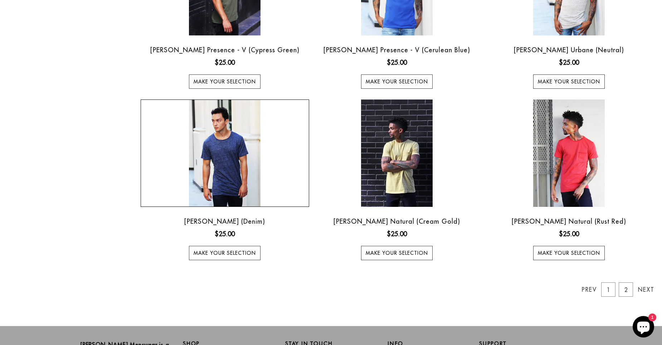
scroll to position [573, 0]
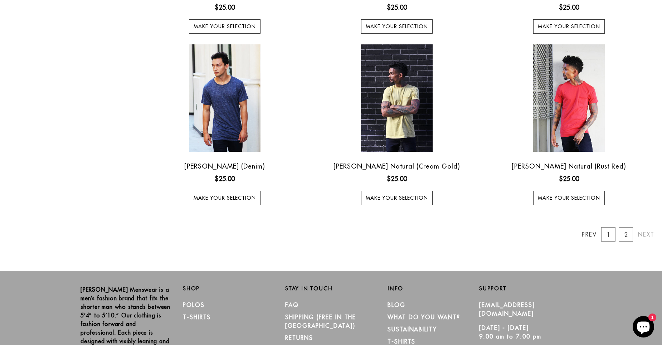
click at [644, 236] on link "Next" at bounding box center [645, 234] width 14 height 14
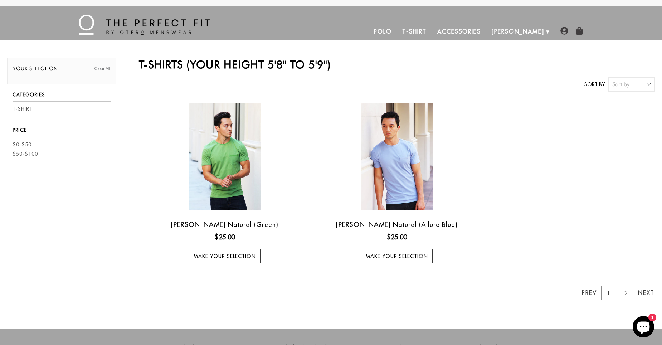
click at [406, 189] on img at bounding box center [397, 156] width 72 height 107
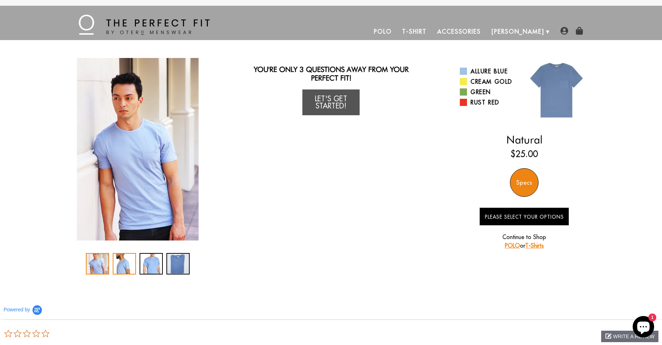
click at [120, 265] on div "2 / 4" at bounding box center [124, 263] width 23 height 21
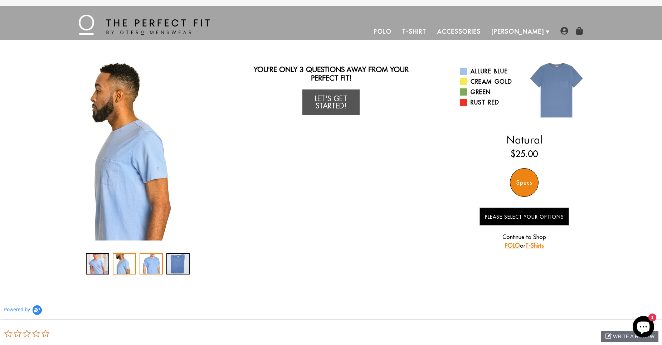
click at [149, 264] on div "3 / 4" at bounding box center [151, 263] width 23 height 21
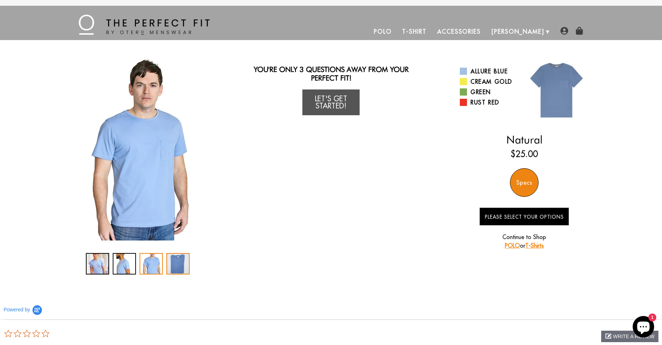
click at [178, 263] on div "4 / 4" at bounding box center [178, 263] width 23 height 21
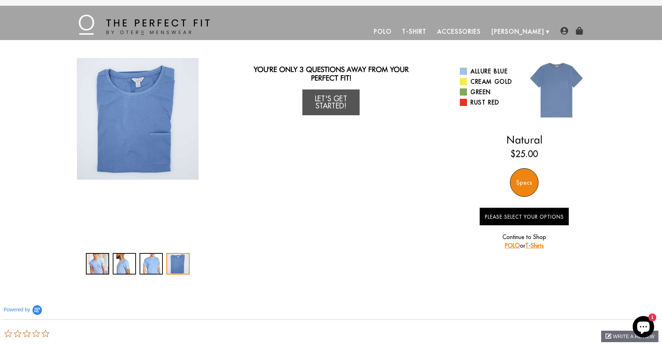
click at [529, 182] on div "Specs" at bounding box center [524, 182] width 29 height 29
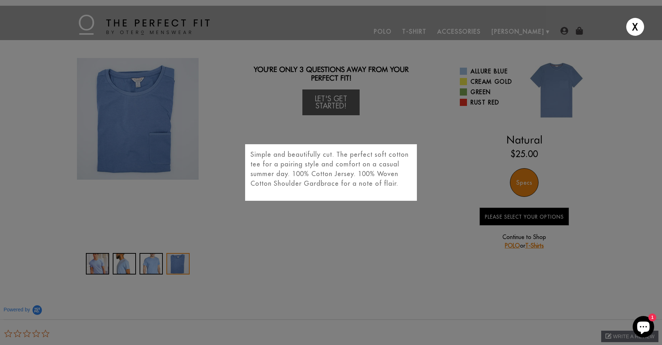
click at [520, 217] on div "X Simple and beautifully cut. The perfect soft cotton tee for a pairing style a…" at bounding box center [331, 172] width 662 height 345
